Goal: Navigation & Orientation: Find specific page/section

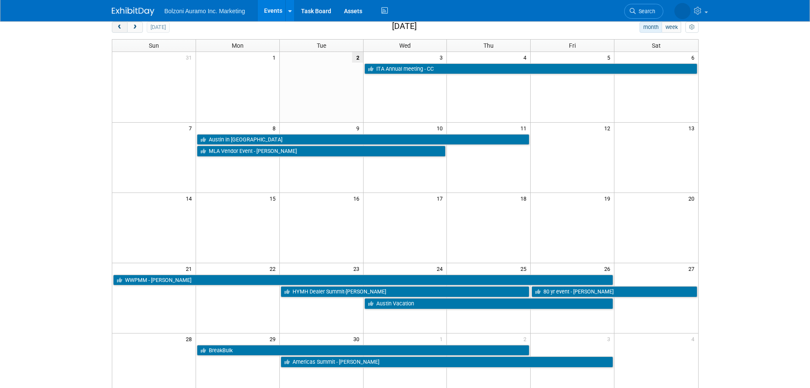
click at [117, 29] on span "prev" at bounding box center [120, 28] width 6 height 6
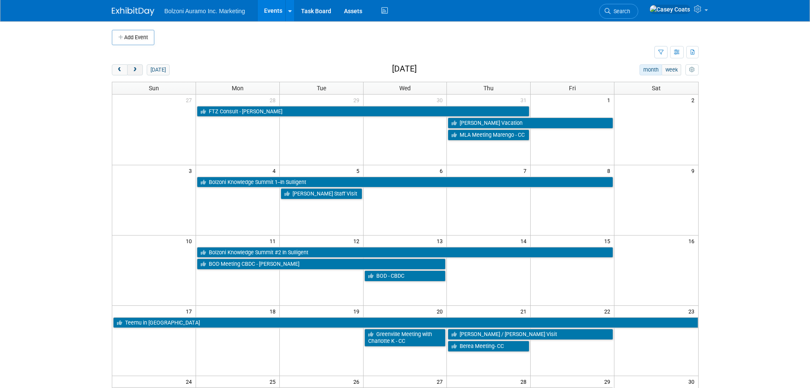
click at [138, 73] on button "next" at bounding box center [135, 69] width 16 height 11
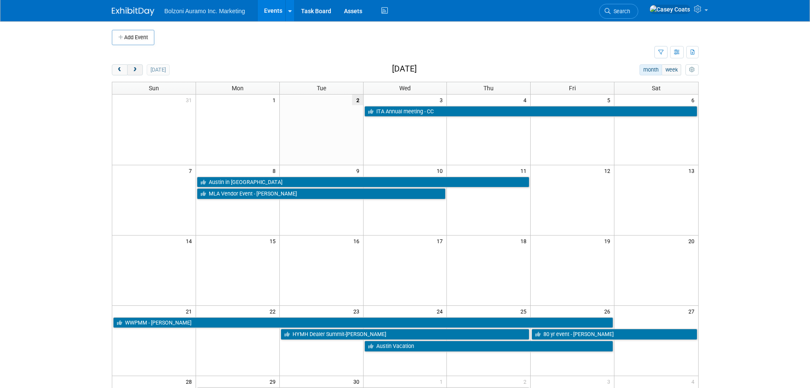
click at [139, 67] on button "next" at bounding box center [135, 69] width 16 height 11
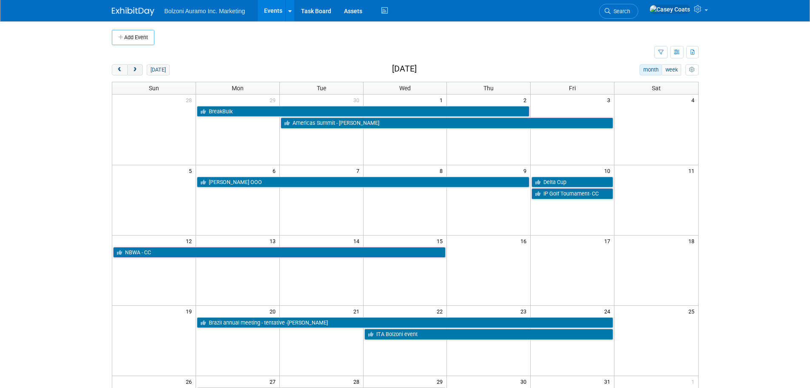
click at [132, 66] on button "next" at bounding box center [135, 69] width 16 height 11
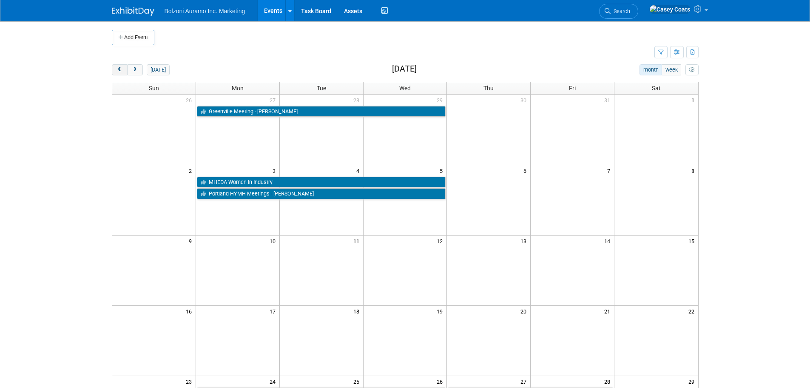
click at [121, 69] on span "prev" at bounding box center [120, 70] width 6 height 6
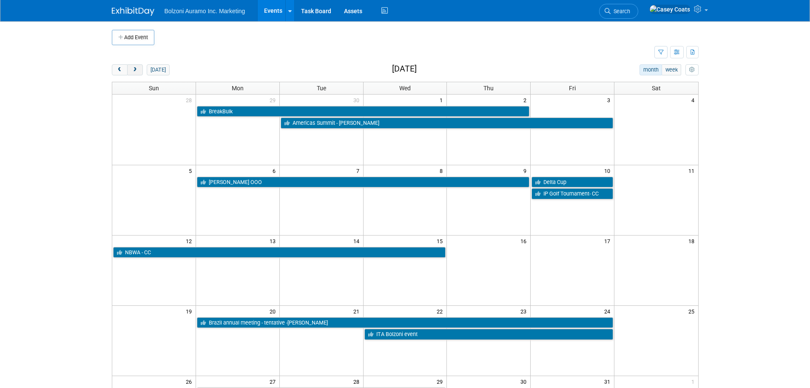
click at [132, 69] on span "next" at bounding box center [135, 70] width 6 height 6
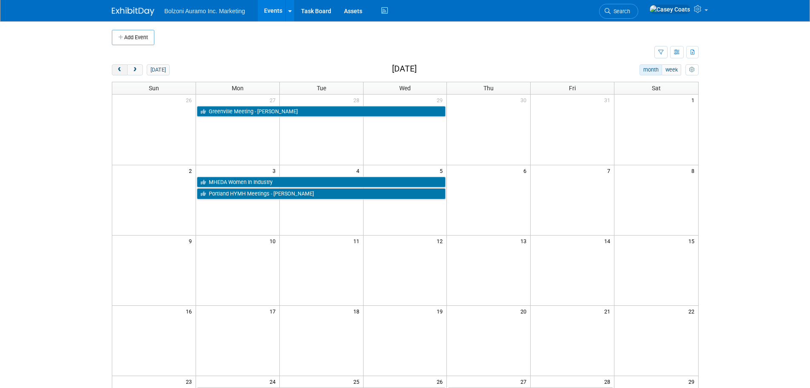
click at [123, 70] on button "prev" at bounding box center [120, 69] width 16 height 11
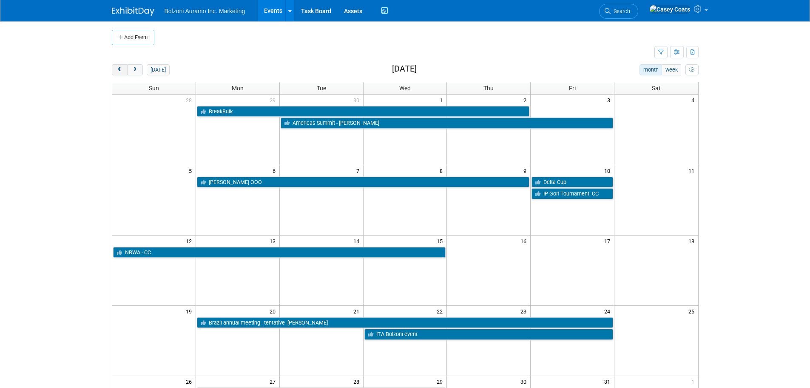
click at [120, 70] on span "prev" at bounding box center [120, 70] width 6 height 6
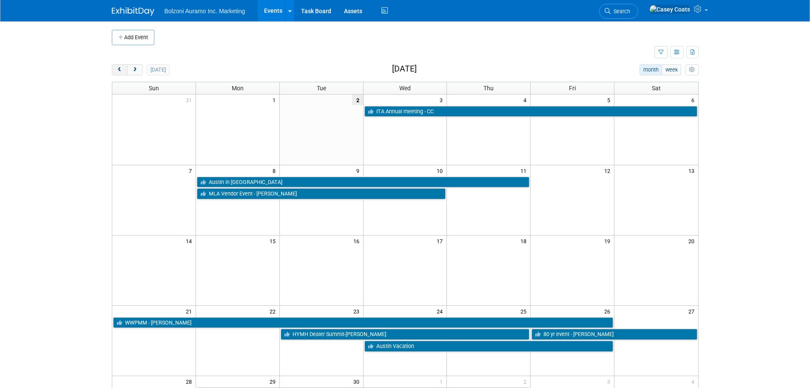
click at [120, 70] on span "prev" at bounding box center [120, 70] width 6 height 6
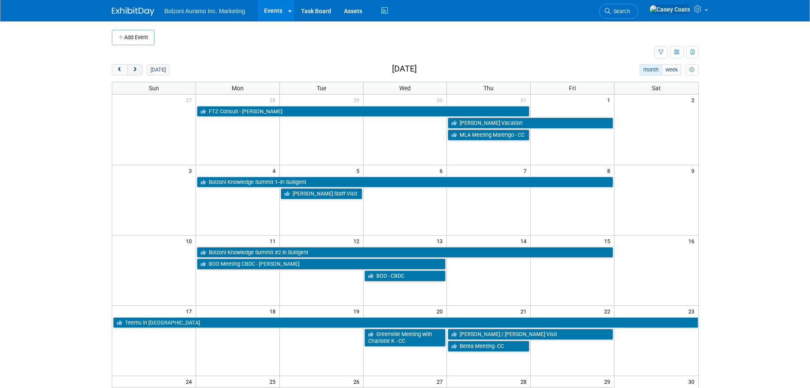
click at [132, 69] on span "next" at bounding box center [135, 70] width 6 height 6
